Goal: Task Accomplishment & Management: Manage account settings

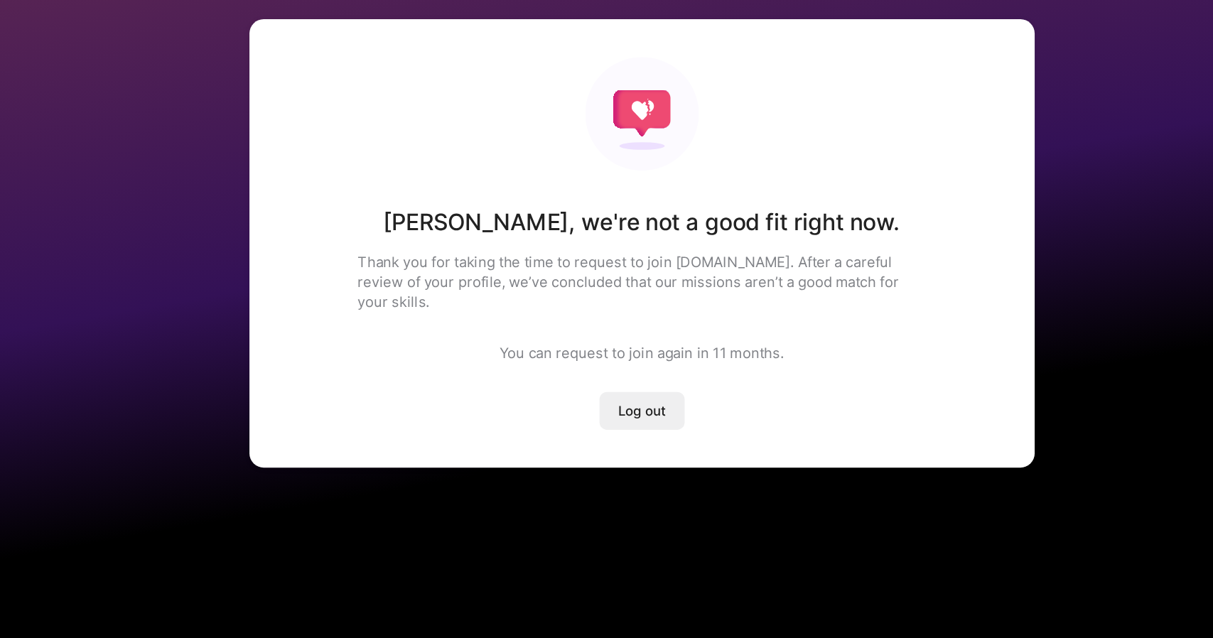
click at [611, 370] on span "Log out" at bounding box center [607, 377] width 36 height 14
